Goal: Find specific page/section: Find specific page/section

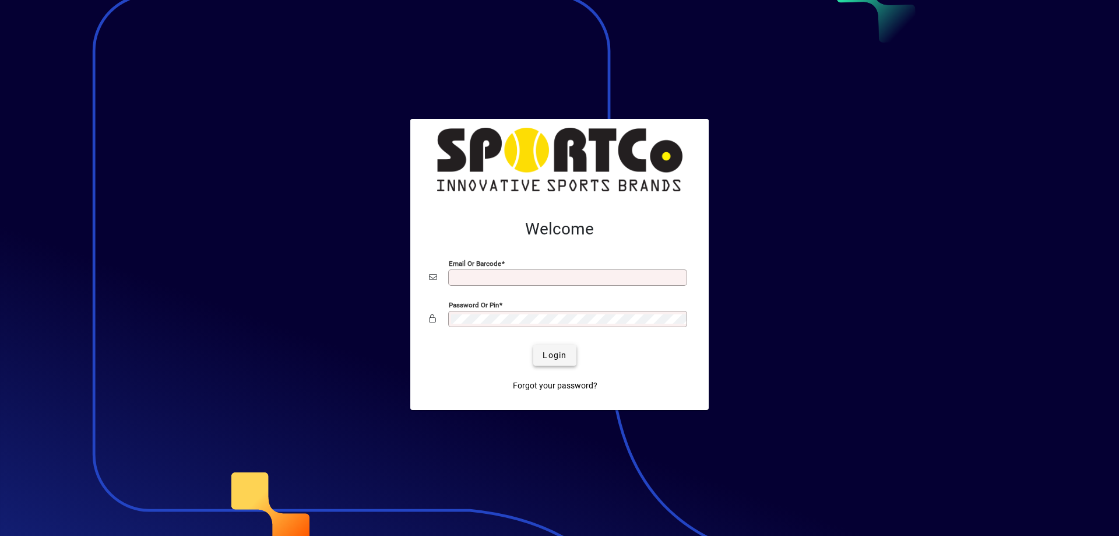
type input "**********"
click at [560, 352] on span "Login" at bounding box center [555, 355] width 24 height 12
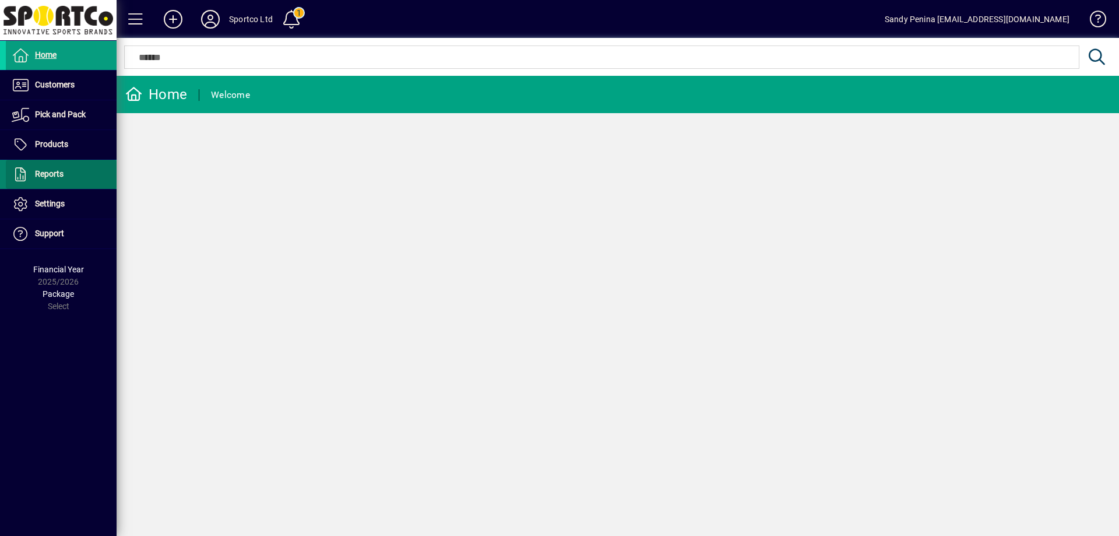
click at [42, 169] on span "Reports" at bounding box center [49, 173] width 29 height 9
